Goal: Navigation & Orientation: Understand site structure

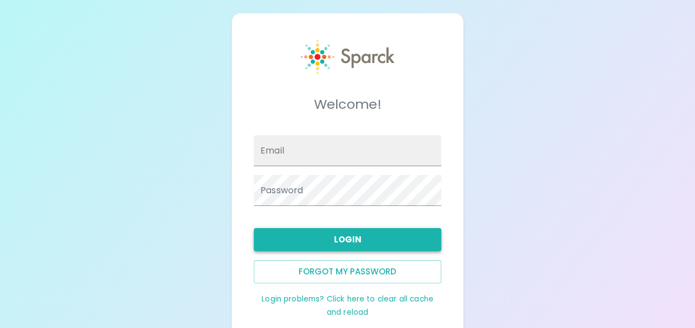
type input "[EMAIL_ADDRESS][DOMAIN_NAME]"
click at [352, 238] on button "Login" at bounding box center [347, 239] width 187 height 23
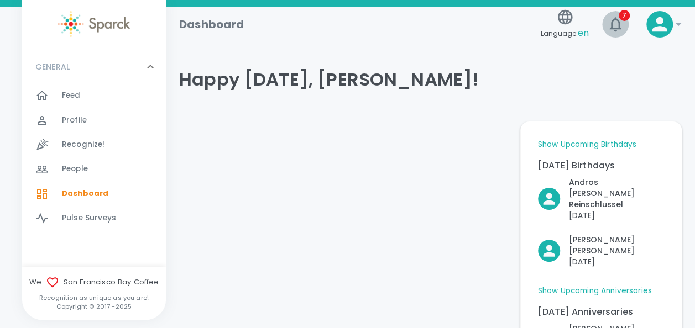
click at [625, 22] on button "7" at bounding box center [615, 24] width 27 height 27
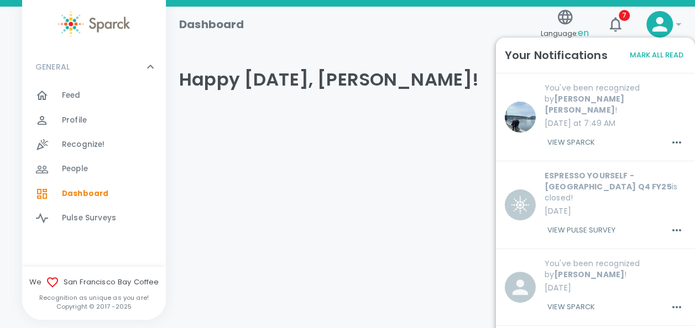
click at [218, 28] on h1 "Dashboard" at bounding box center [211, 24] width 65 height 18
click at [102, 171] on div "People 0" at bounding box center [114, 168] width 104 height 15
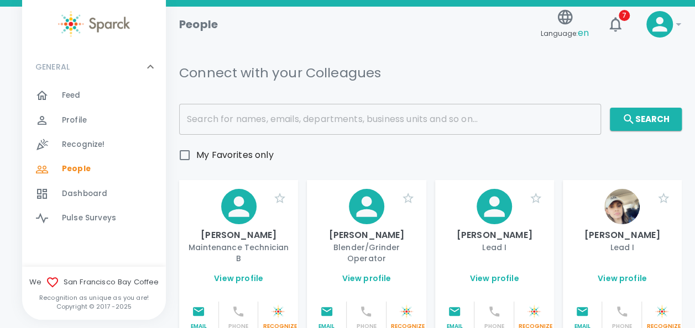
click at [105, 226] on span "Pulse Surveys 0" at bounding box center [89, 218] width 54 height 15
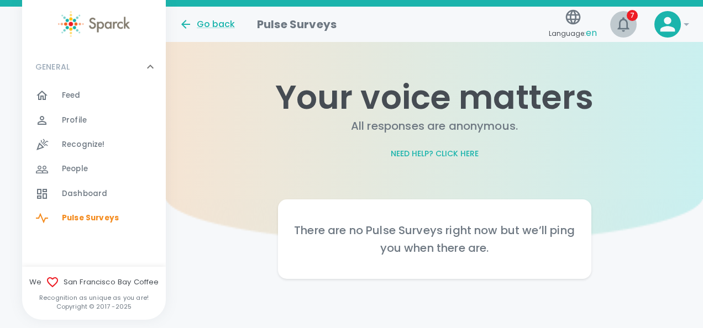
click at [618, 17] on icon "button" at bounding box center [624, 24] width 18 height 18
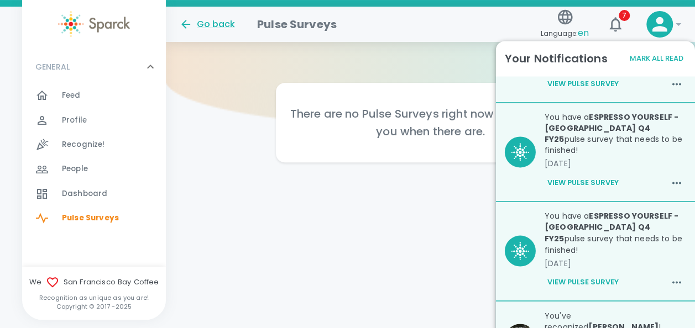
scroll to position [171, 0]
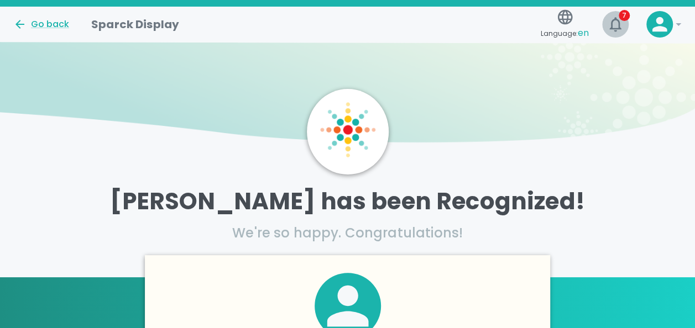
click at [618, 21] on icon "button" at bounding box center [615, 24] width 12 height 14
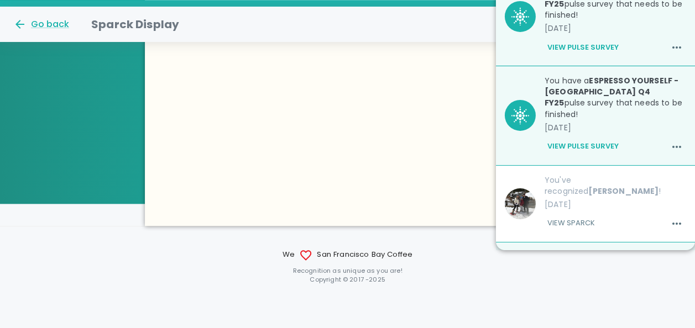
scroll to position [384, 0]
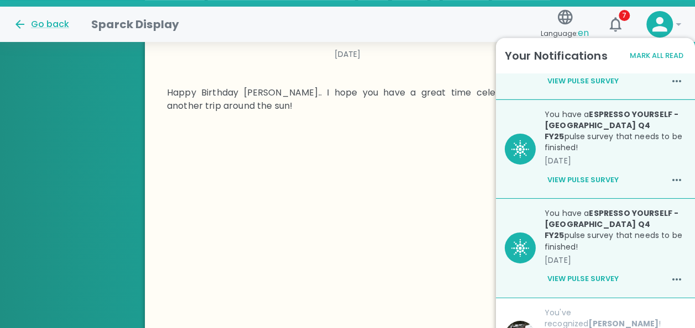
click at [429, 138] on div at bounding box center [347, 244] width 405 height 228
click at [610, 21] on icon "button" at bounding box center [615, 24] width 18 height 18
